Goal: Find specific page/section: Find specific page/section

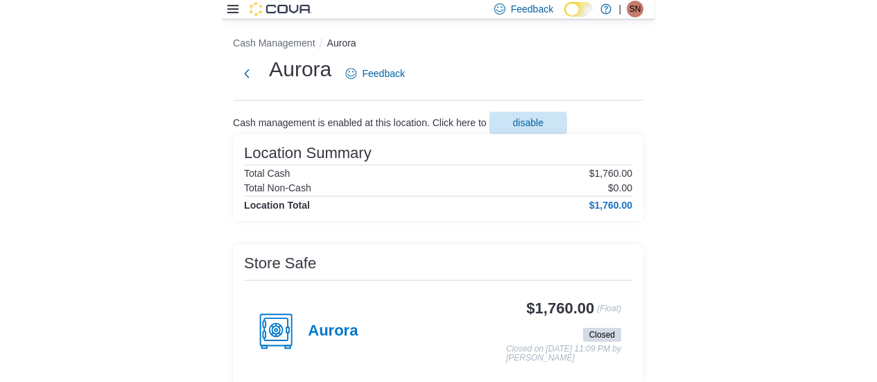
scroll to position [69, 0]
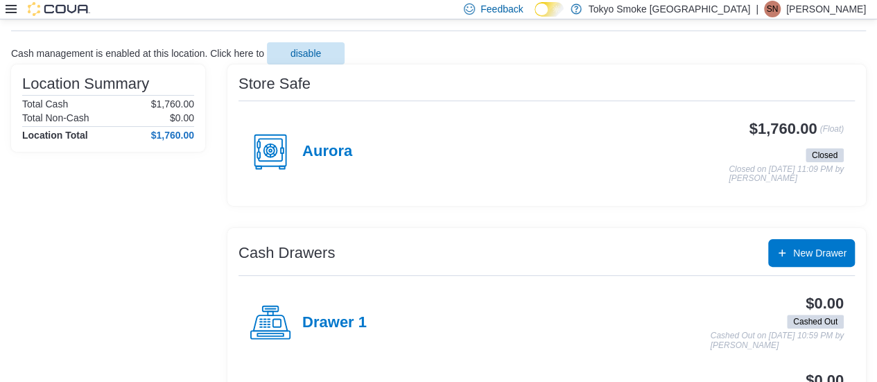
click at [19, 9] on div at bounding box center [48, 9] width 85 height 14
click at [331, 151] on h4 "Aurora" at bounding box center [327, 152] width 50 height 18
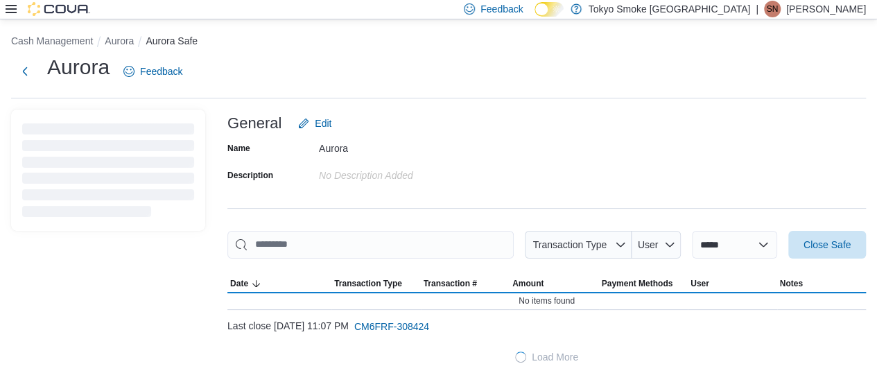
scroll to position [1, 0]
